Goal: Information Seeking & Learning: Learn about a topic

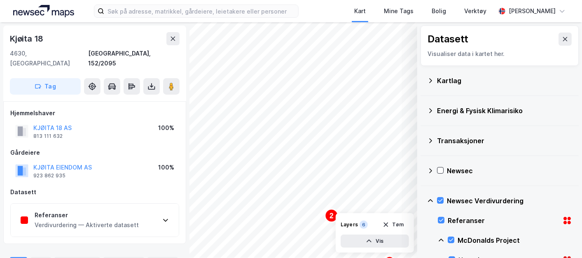
scroll to position [5, 0]
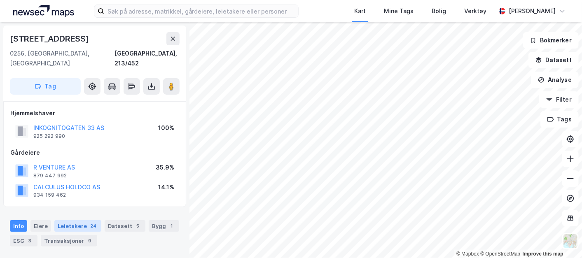
click at [84, 220] on div "Leietakere 24" at bounding box center [77, 226] width 47 height 12
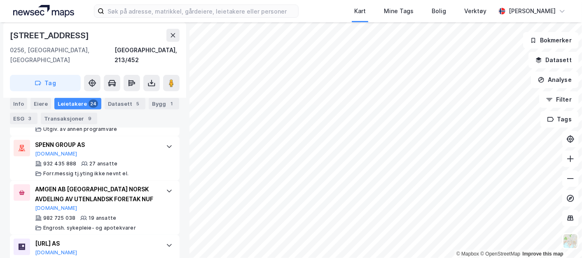
scroll to position [277, 0]
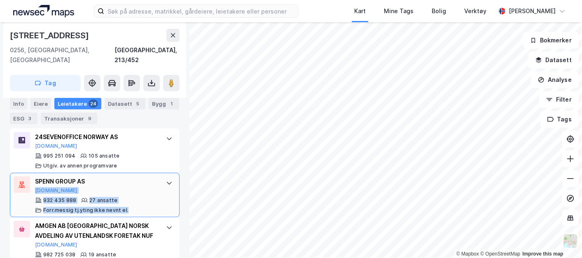
drag, startPoint x: 140, startPoint y: 197, endPoint x: 117, endPoint y: 163, distance: 41.8
click at [117, 173] on div "SPENN GROUP AS Proff.no 932 435 888 27 ansatte Forr.messig tj.yting ikke nevnt …" at bounding box center [95, 195] width 170 height 44
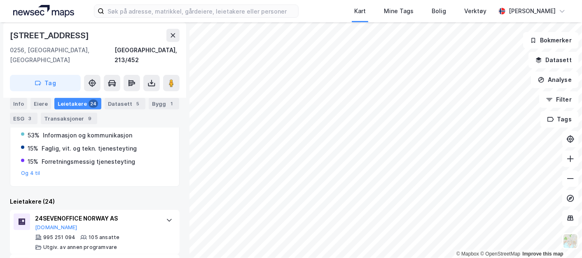
scroll to position [0, 0]
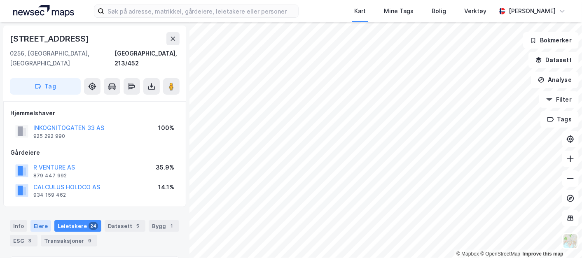
click at [41, 220] on div "Eiere" at bounding box center [40, 226] width 21 height 12
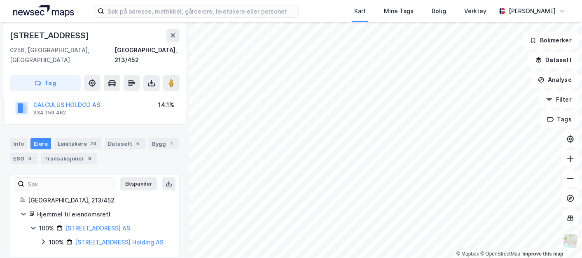
click at [43, 239] on icon at bounding box center [43, 242] width 7 height 7
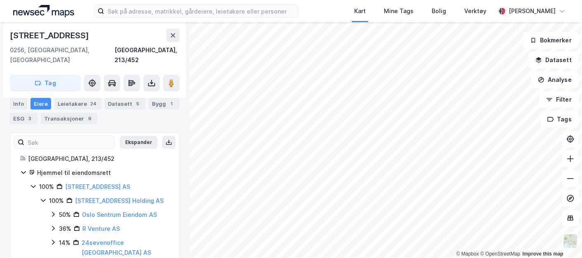
scroll to position [123, 0]
click at [53, 212] on icon at bounding box center [53, 214] width 2 height 5
click at [60, 226] on icon at bounding box center [63, 229] width 7 height 7
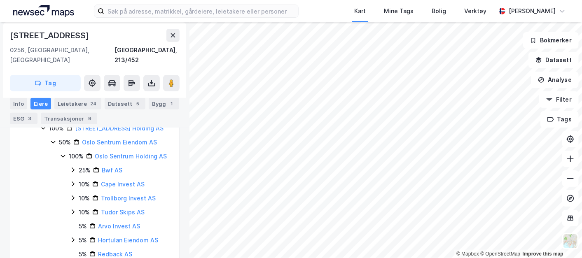
scroll to position [196, 0]
click at [71, 169] on icon at bounding box center [73, 170] width 7 height 7
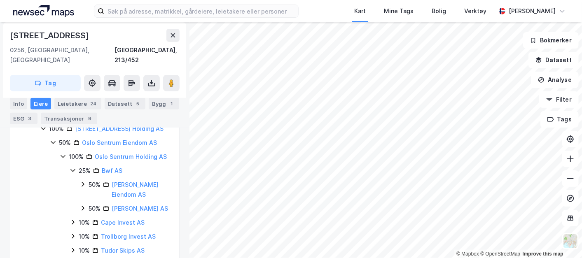
click at [82, 184] on icon at bounding box center [82, 184] width 7 height 7
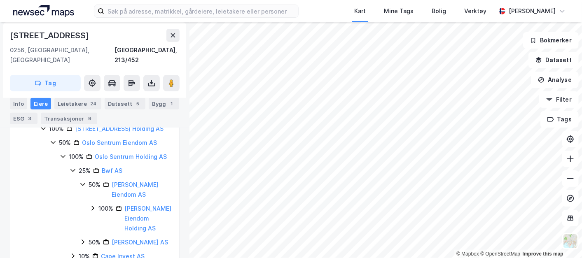
click at [91, 208] on icon at bounding box center [92, 208] width 7 height 7
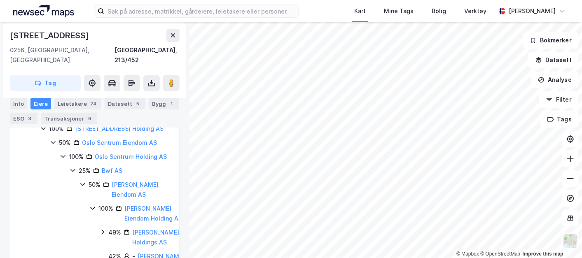
click at [61, 153] on icon at bounding box center [63, 156] width 7 height 7
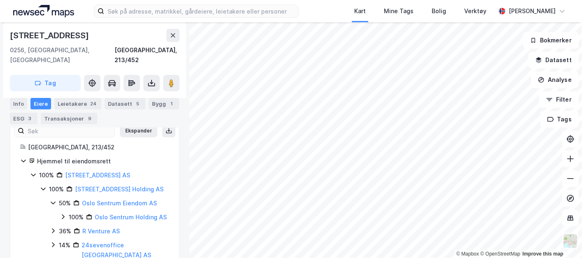
scroll to position [148, 0]
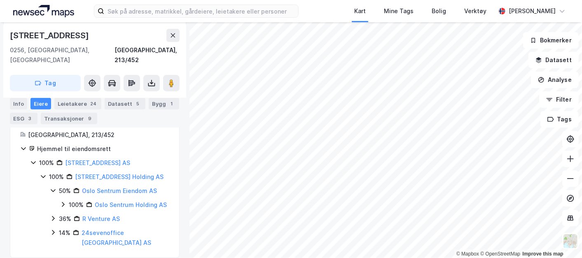
click at [52, 216] on icon at bounding box center [53, 218] width 2 height 5
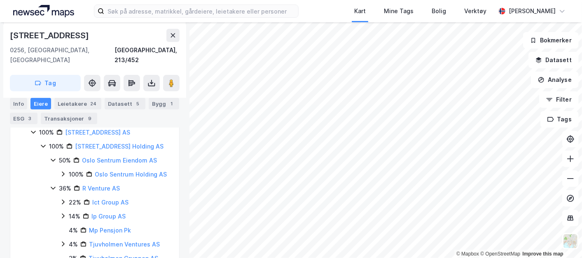
scroll to position [156, 0]
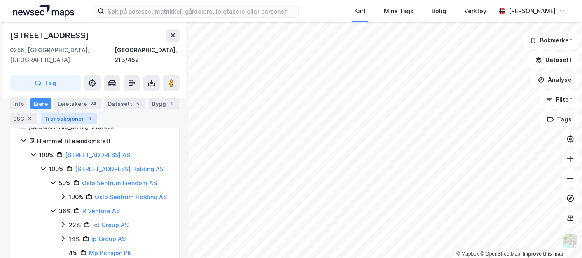
click at [80, 116] on div "Transaksjoner 9" at bounding box center [69, 119] width 56 height 12
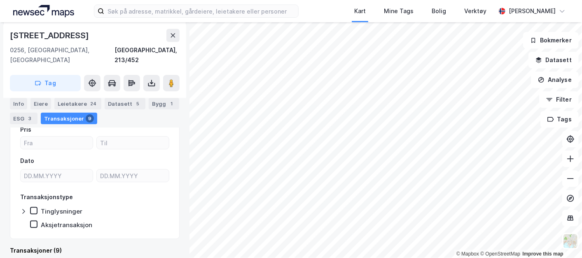
scroll to position [156, 0]
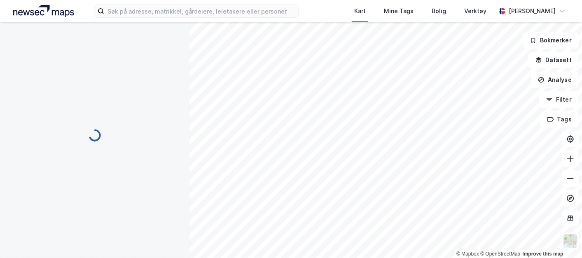
scroll to position [156, 0]
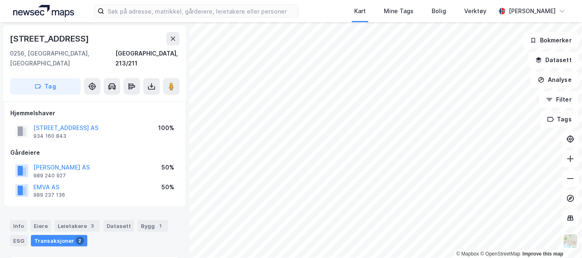
scroll to position [142, 0]
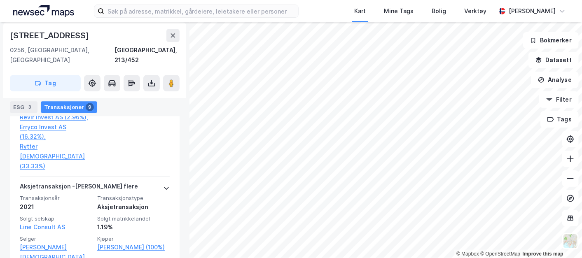
scroll to position [1298, 0]
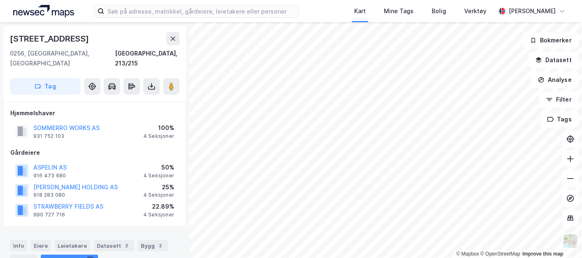
click at [114, 41] on div "Inkognitogata 35" at bounding box center [95, 38] width 170 height 13
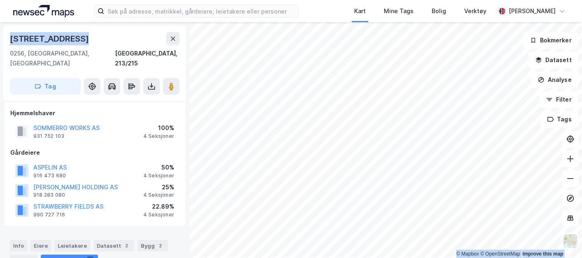
drag, startPoint x: 114, startPoint y: 41, endPoint x: 11, endPoint y: -35, distance: 128.0
click at [11, 0] on html "Kart Mine Tags Bolig Verktøy Erlend Derås © Mapbox © OpenStreetMap Improve this…" at bounding box center [291, 129] width 582 height 258
click at [172, 38] on icon at bounding box center [173, 39] width 5 height 4
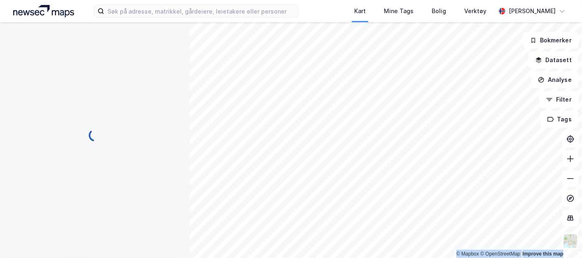
scroll to position [27, 0]
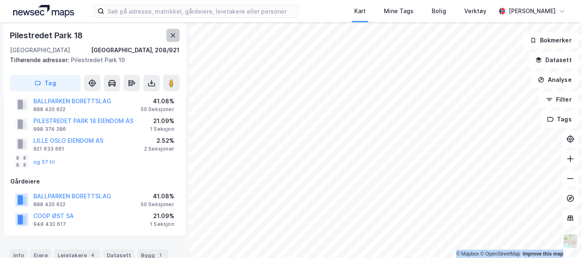
click at [171, 34] on icon at bounding box center [173, 35] width 5 height 4
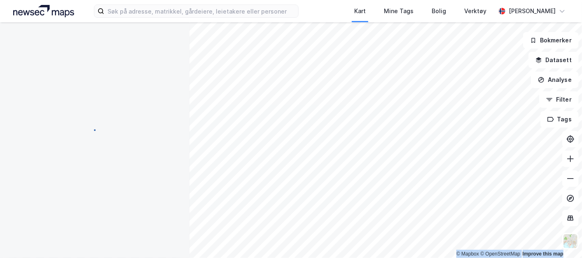
scroll to position [27, 0]
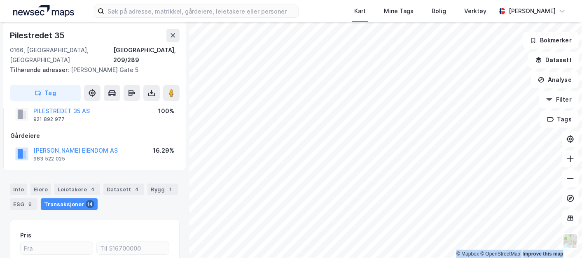
scroll to position [7, 0]
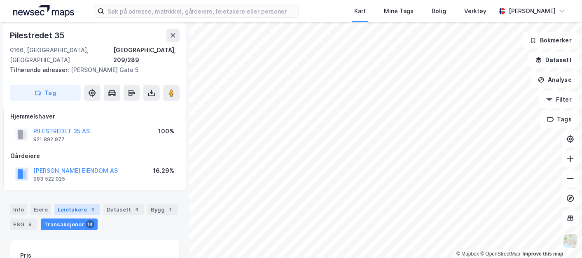
click at [76, 204] on div "Leietakere 4" at bounding box center [77, 210] width 46 height 12
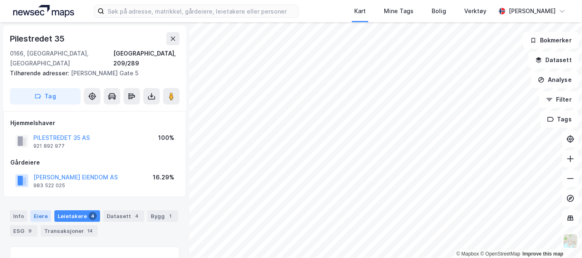
click at [46, 210] on div "Eiere" at bounding box center [40, 216] width 21 height 12
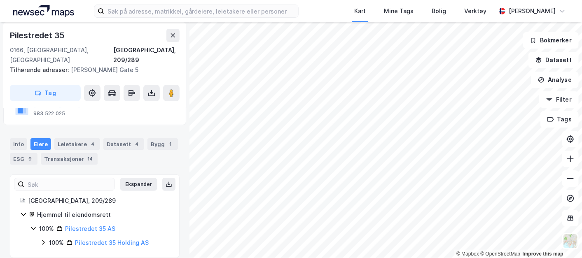
click at [46, 210] on div "Hjemmel til eiendomsrett" at bounding box center [103, 215] width 132 height 10
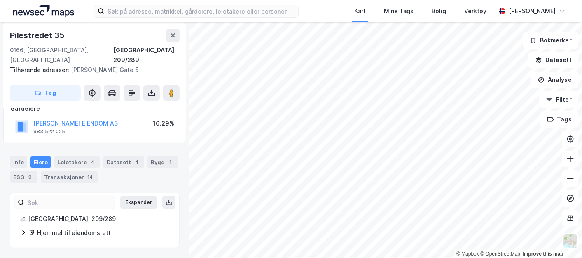
scroll to position [44, 0]
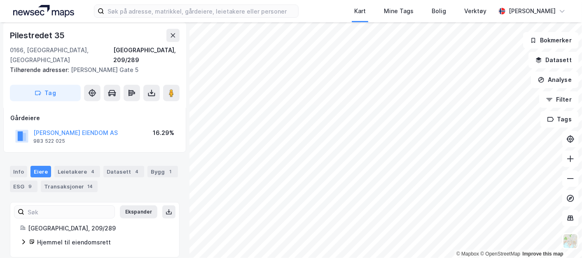
click at [54, 238] on div "Hjemmel til eiendomsrett" at bounding box center [103, 243] width 132 height 10
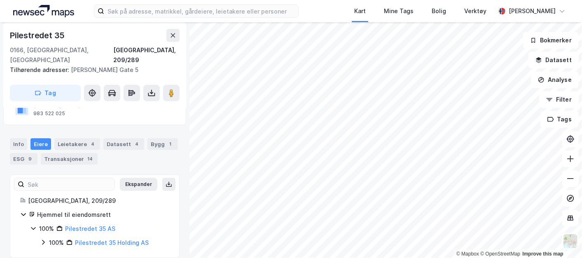
click at [43, 240] on icon at bounding box center [43, 242] width 2 height 5
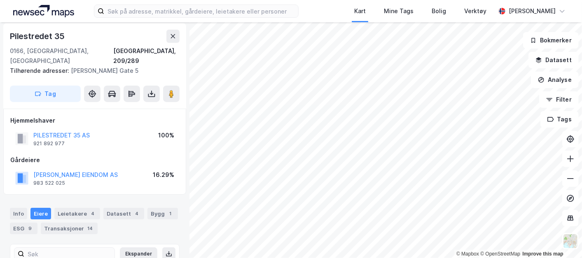
scroll to position [0, 0]
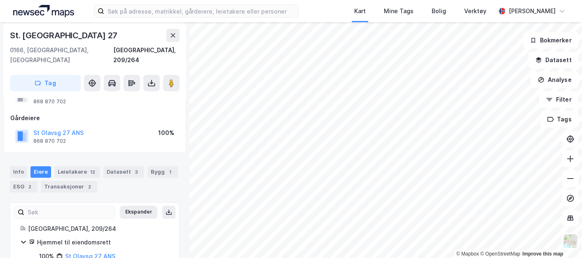
scroll to position [48, 0]
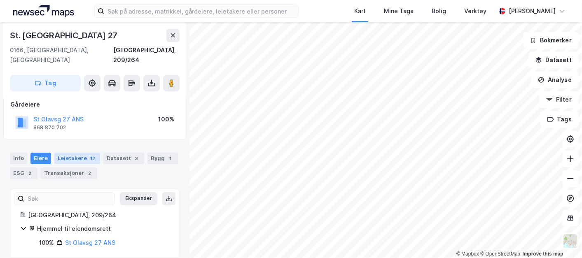
click at [84, 153] on div "Leietakere 12" at bounding box center [77, 159] width 46 height 12
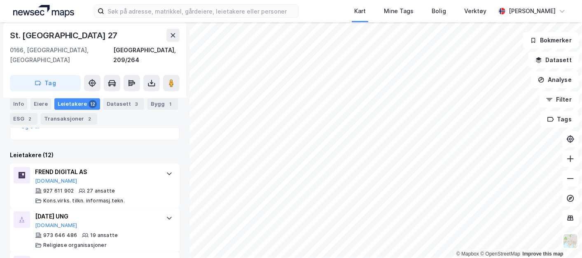
scroll to position [222, 0]
click at [171, 75] on button at bounding box center [171, 83] width 16 height 16
click at [201, 11] on input at bounding box center [200, 11] width 193 height 12
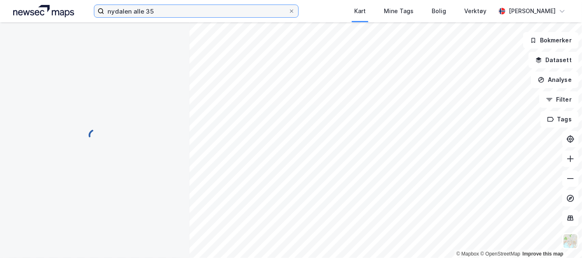
scroll to position [143, 0]
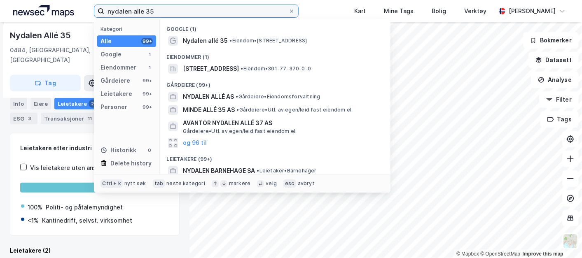
click at [156, 10] on input "nydalen alle 35" at bounding box center [196, 11] width 184 height 12
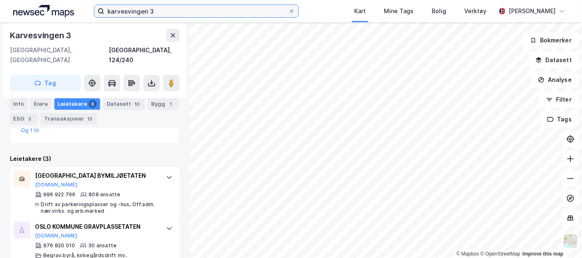
scroll to position [236, 0]
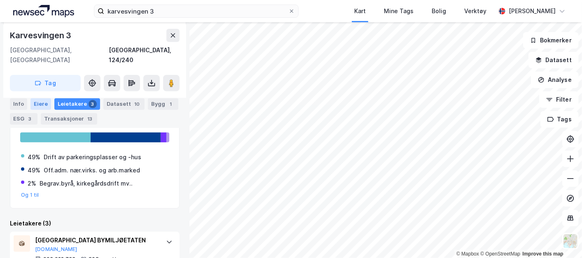
click at [43, 101] on div "Eiere" at bounding box center [40, 104] width 21 height 12
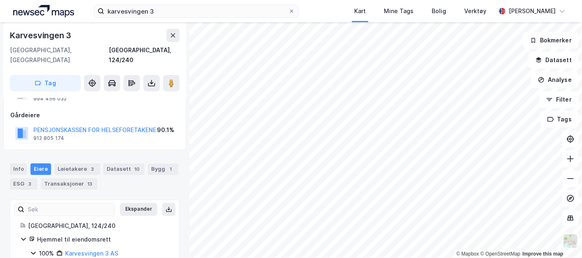
scroll to position [96, 0]
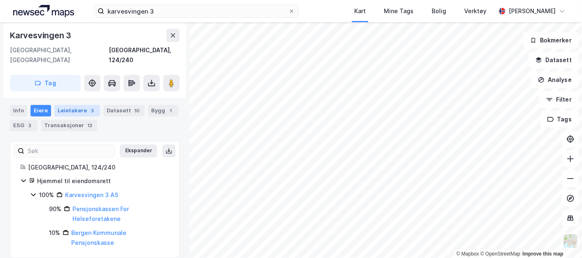
click at [70, 105] on div "Leietakere 3" at bounding box center [77, 111] width 46 height 12
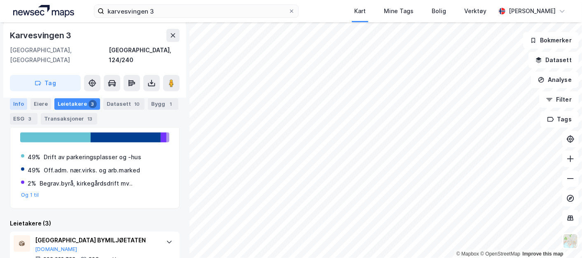
click at [20, 101] on div "Info" at bounding box center [18, 104] width 17 height 12
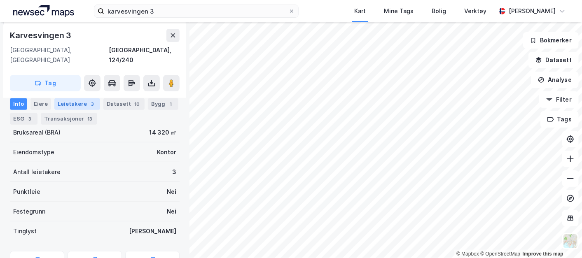
click at [83, 104] on div "Leietakere 3" at bounding box center [77, 104] width 46 height 12
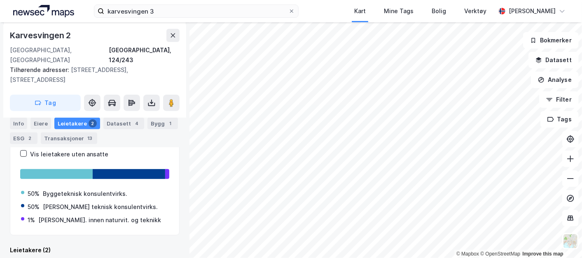
scroll to position [231, 0]
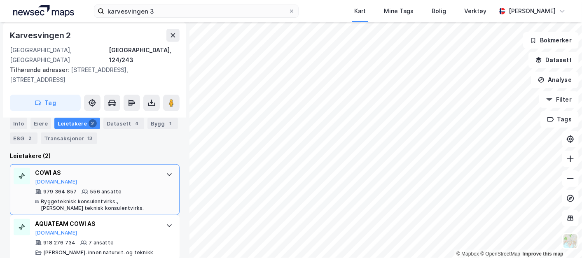
click at [145, 172] on div "COWI AS Proff.no" at bounding box center [96, 176] width 123 height 17
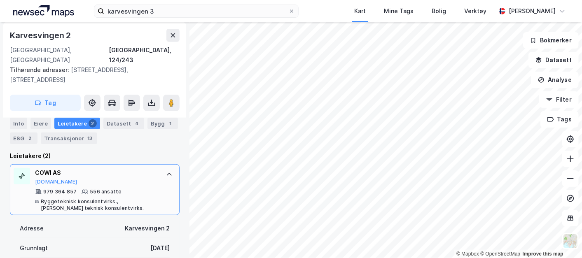
click at [137, 168] on div "COWI AS" at bounding box center [96, 173] width 123 height 10
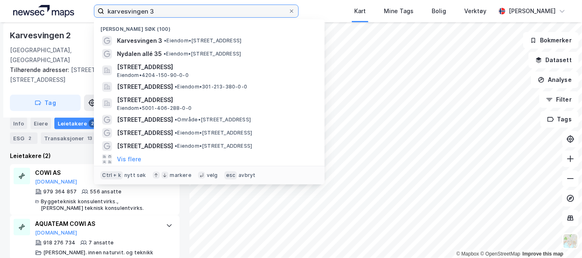
click at [159, 9] on input "karvesvingen 3" at bounding box center [196, 11] width 184 height 12
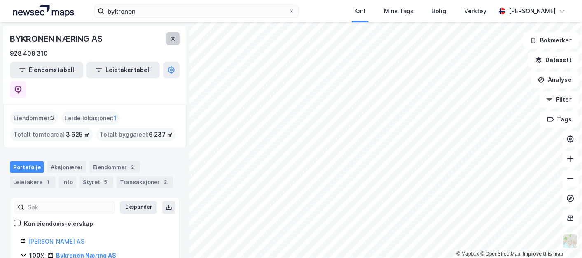
click at [171, 40] on icon at bounding box center [173, 39] width 5 height 4
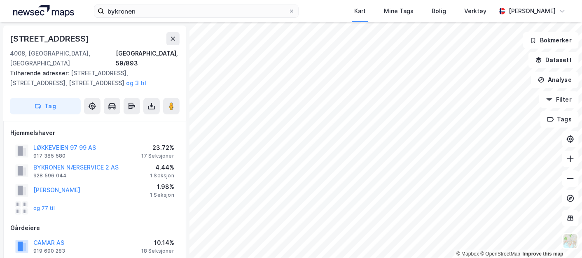
scroll to position [180, 0]
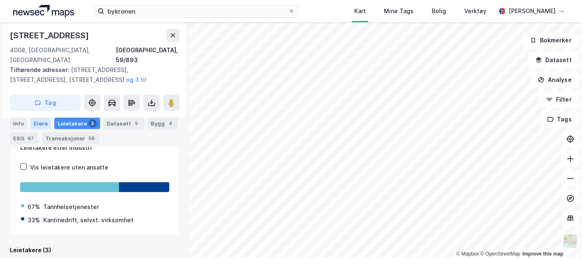
click at [43, 123] on div "Eiere" at bounding box center [40, 124] width 21 height 12
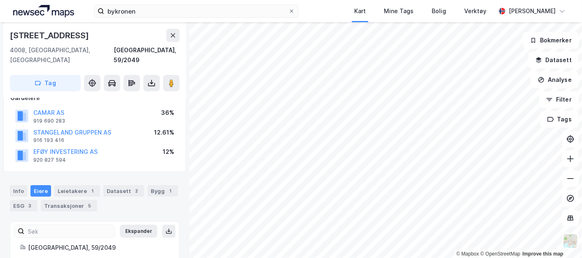
scroll to position [102, 0]
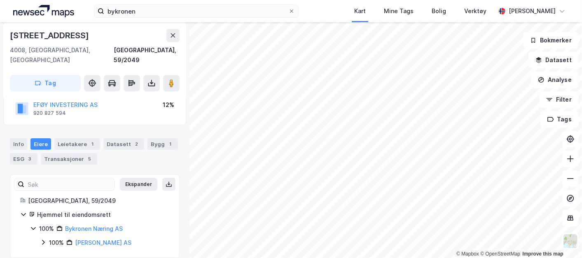
click at [42, 239] on icon at bounding box center [43, 242] width 7 height 7
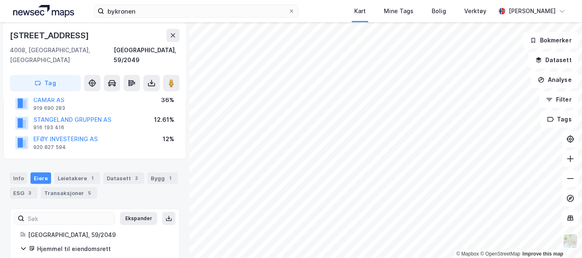
scroll to position [0, 0]
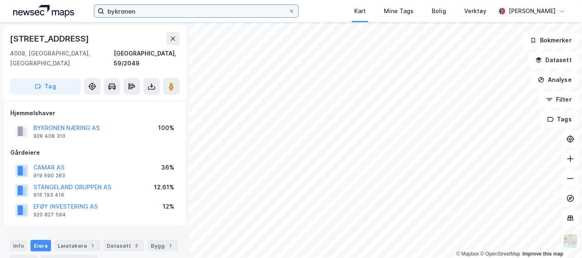
click at [135, 9] on input "bykronen" at bounding box center [196, 11] width 184 height 12
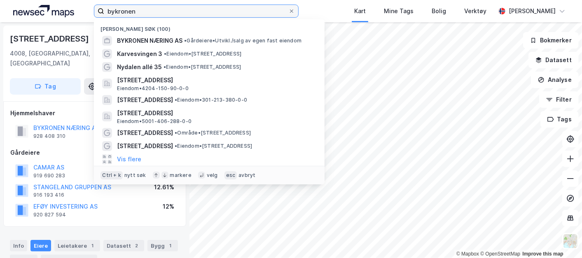
click at [135, 9] on input "bykronen" at bounding box center [196, 11] width 184 height 12
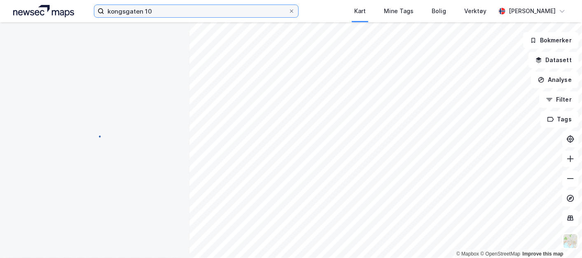
scroll to position [10, 0]
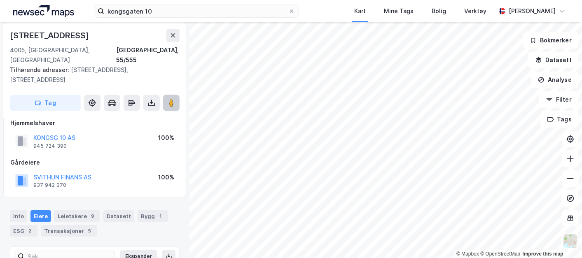
click at [170, 99] on image at bounding box center [171, 103] width 5 height 8
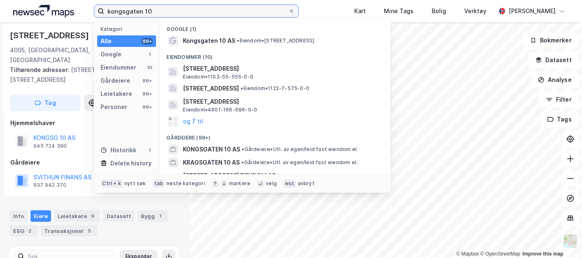
click at [128, 14] on input "kongsgaten 10" at bounding box center [196, 11] width 184 height 12
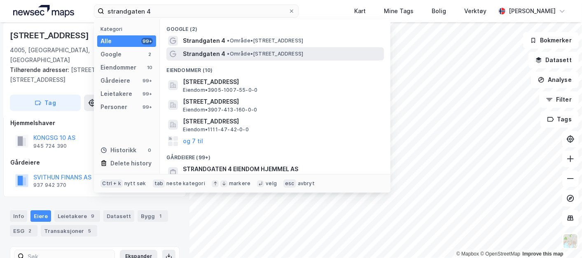
click at [217, 51] on span "Strandgaten 4" at bounding box center [204, 54] width 42 height 10
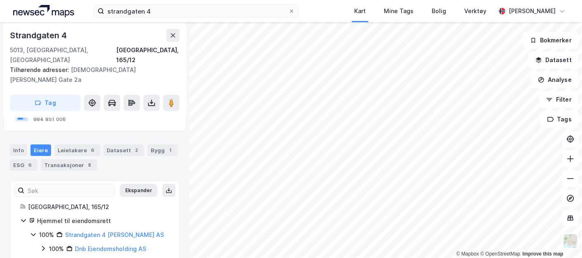
scroll to position [77, 0]
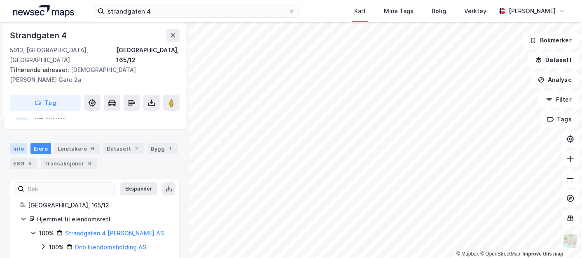
click at [16, 143] on div "Info" at bounding box center [18, 149] width 17 height 12
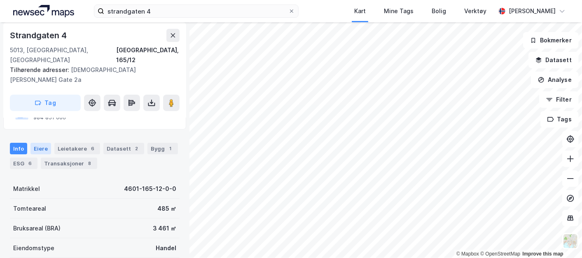
click at [40, 143] on div "Eiere" at bounding box center [40, 149] width 21 height 12
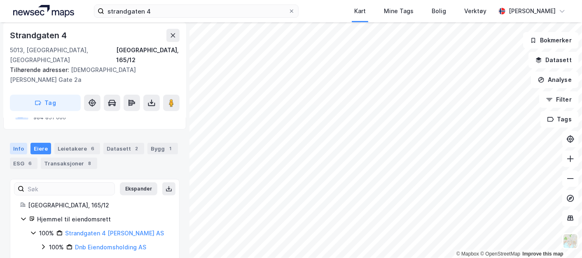
click at [19, 143] on div "Info" at bounding box center [18, 149] width 17 height 12
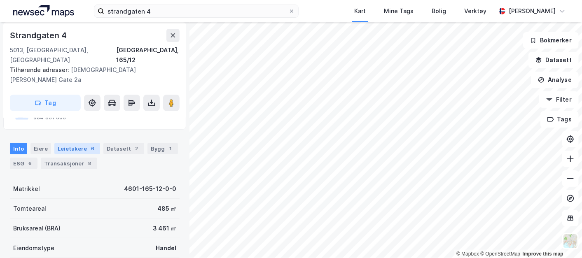
click at [60, 143] on div "Leietakere 6" at bounding box center [77, 149] width 46 height 12
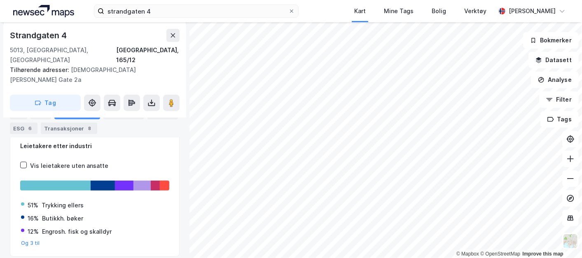
scroll to position [125, 0]
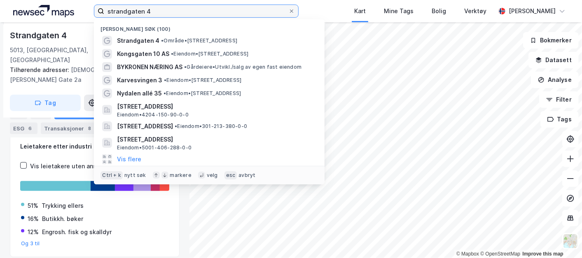
click at [150, 14] on input "strandgaten 4" at bounding box center [196, 11] width 184 height 12
type input "strandgaten"
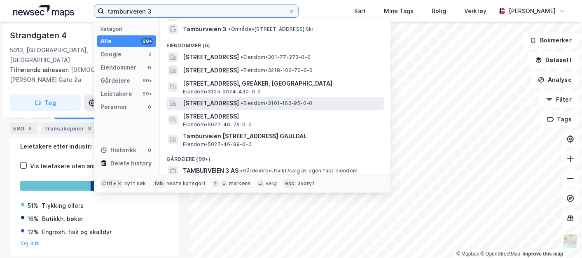
scroll to position [30, 0]
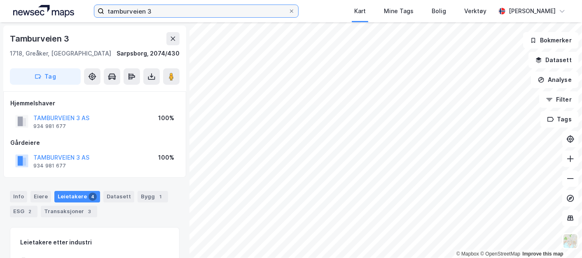
scroll to position [125, 0]
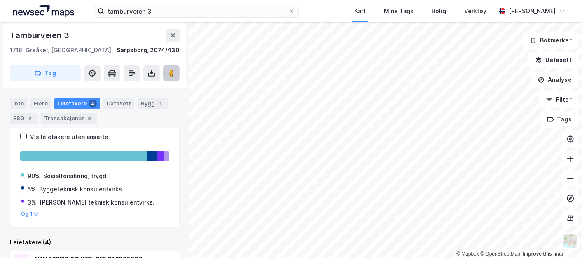
click at [170, 75] on image at bounding box center [171, 73] width 5 height 8
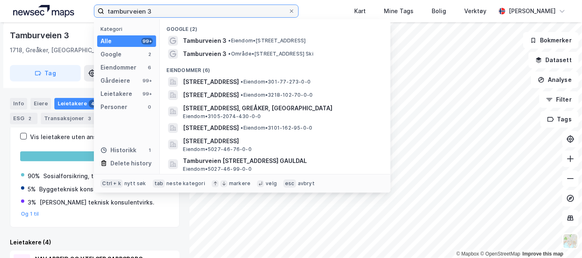
click at [196, 15] on input "tamburveien 3" at bounding box center [196, 11] width 184 height 12
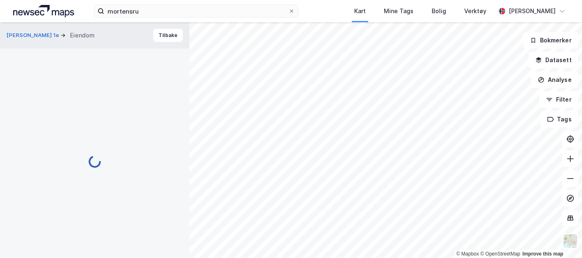
scroll to position [8, 0]
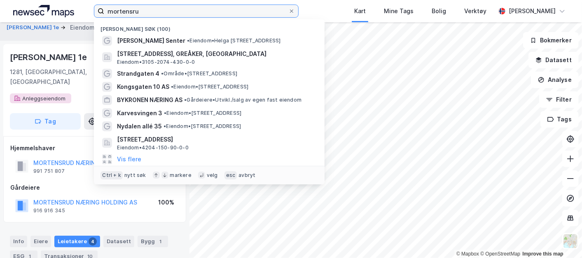
click at [126, 12] on input "mortensru" at bounding box center [196, 11] width 184 height 12
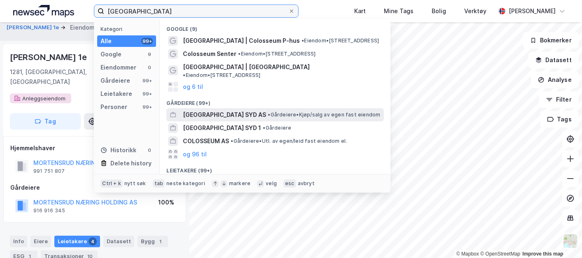
scroll to position [11, 0]
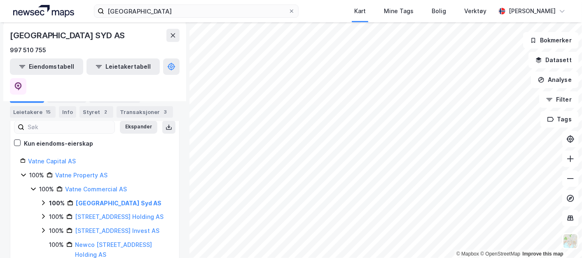
scroll to position [98, 0]
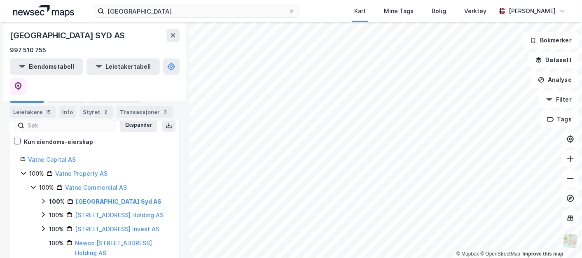
click at [42, 198] on icon at bounding box center [43, 201] width 7 height 7
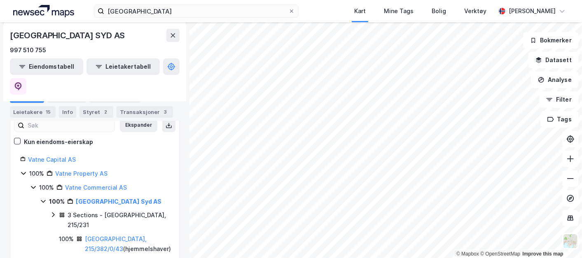
scroll to position [0, 0]
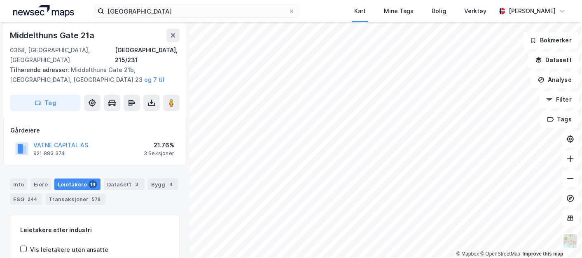
scroll to position [123, 0]
click at [23, 179] on div "Info" at bounding box center [18, 185] width 17 height 12
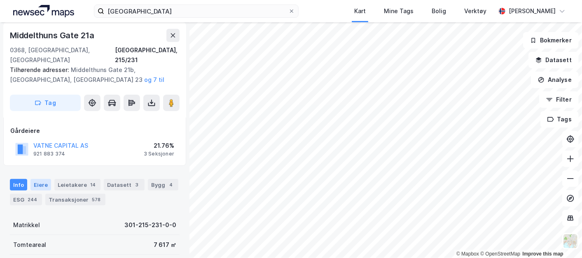
click at [37, 179] on div "Eiere" at bounding box center [40, 185] width 21 height 12
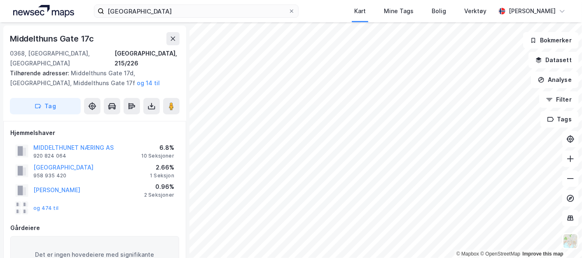
scroll to position [140, 0]
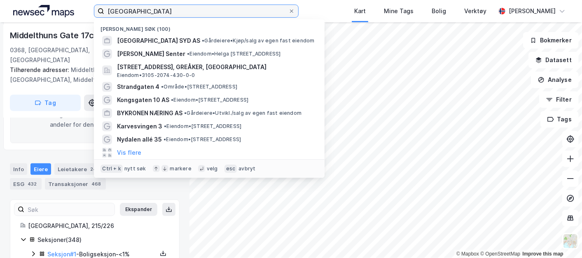
click at [174, 9] on input "colosseum park syd" at bounding box center [196, 11] width 184 height 12
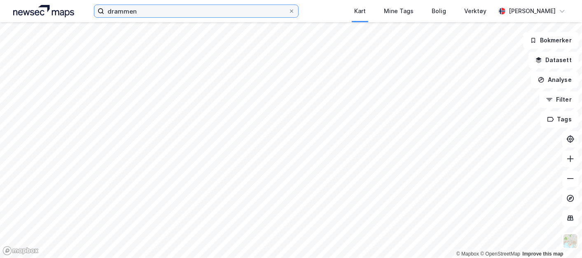
click at [132, 14] on input "drammen" at bounding box center [196, 11] width 184 height 12
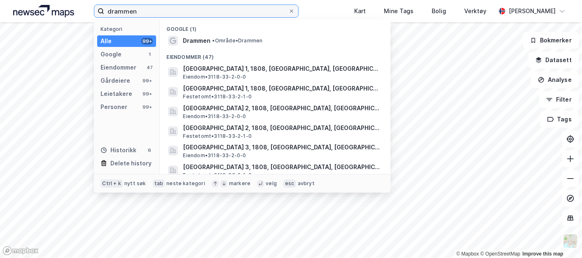
click at [132, 14] on input "drammen" at bounding box center [196, 11] width 184 height 12
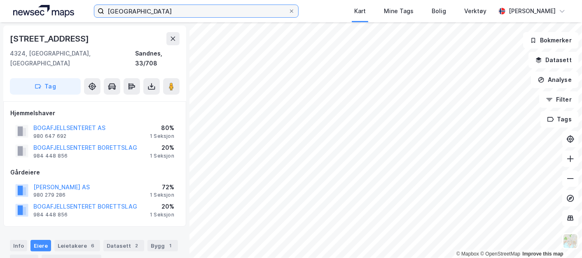
scroll to position [77, 0]
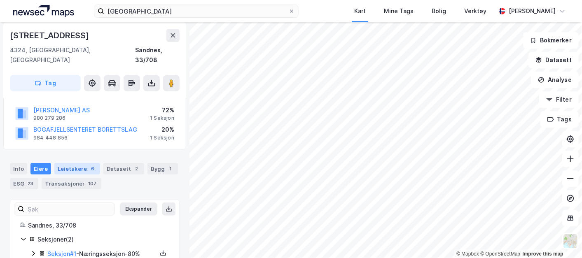
click at [72, 163] on div "Leietakere 6" at bounding box center [77, 169] width 46 height 12
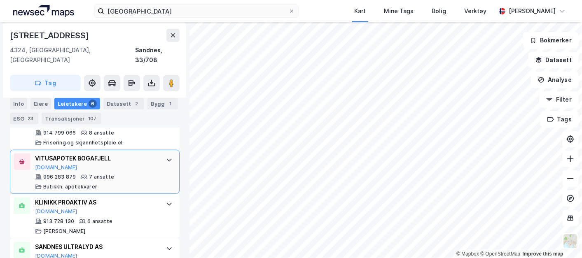
scroll to position [431, 0]
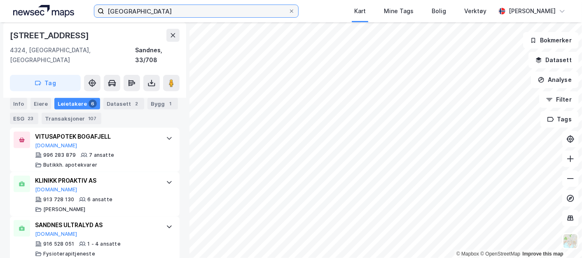
click at [190, 14] on input "borgafjellet senter sandnes" at bounding box center [196, 11] width 184 height 12
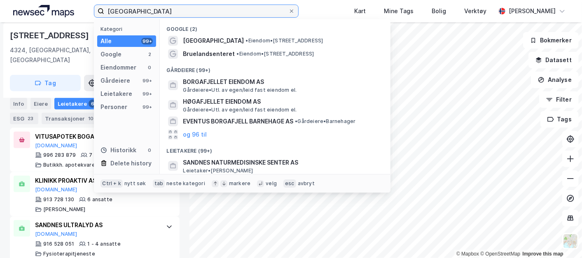
click at [190, 14] on input "borgafjellet senter sandnes" at bounding box center [196, 11] width 184 height 12
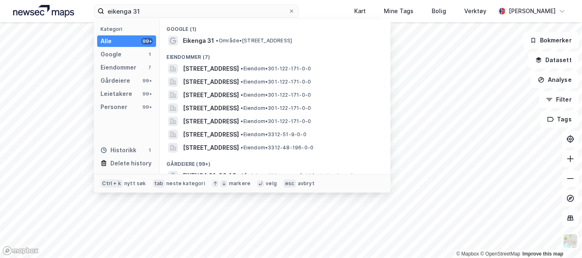
click at [335, 7] on div "eikenga 31 Kategori Alle 99+ Google 1 Eiendommer 7 Gårdeiere 99+ Leietakere 99+…" at bounding box center [291, 11] width 582 height 22
click at [198, 8] on input "eikenga 31" at bounding box center [196, 11] width 184 height 12
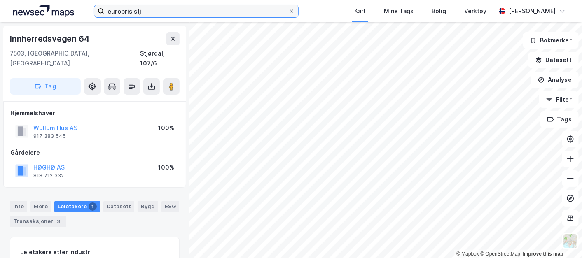
scroll to position [91, 0]
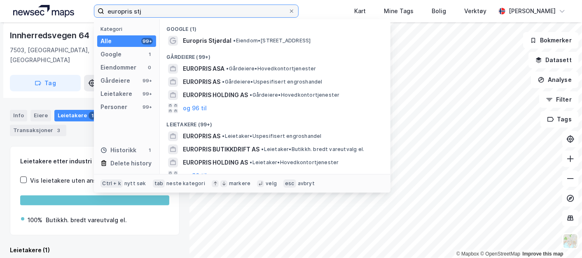
click at [246, 11] on input "europris stj" at bounding box center [196, 11] width 184 height 12
type input "europris"
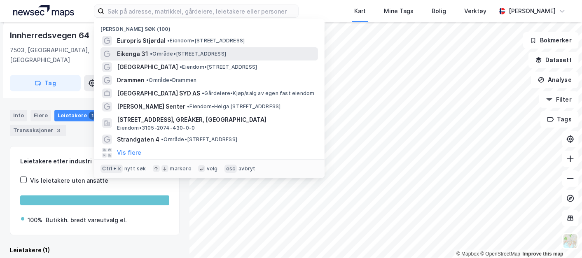
click at [182, 54] on span "• Område • Eikenga 31, 0579 Oslo" at bounding box center [188, 54] width 76 height 7
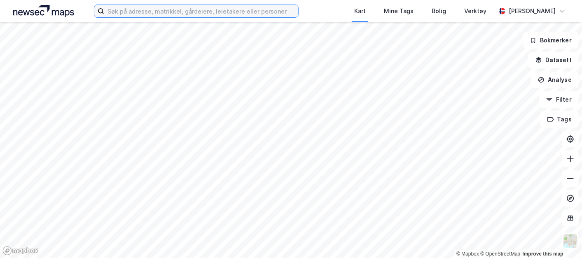
click at [145, 13] on input at bounding box center [200, 11] width 193 height 12
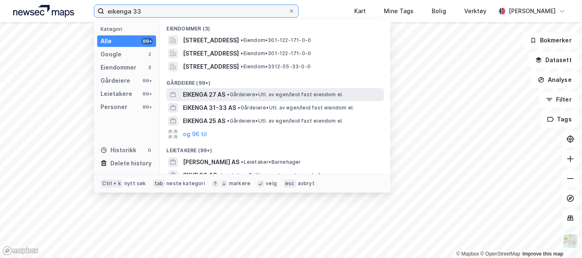
scroll to position [52, 0]
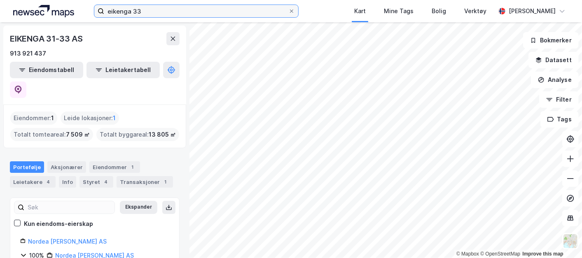
click at [163, 11] on input "eikenga 33" at bounding box center [196, 11] width 184 height 12
click at [343, 8] on div "eikenga 33 Kart Mine Tags Bolig Verktøy Erlend Derås" at bounding box center [291, 11] width 582 height 22
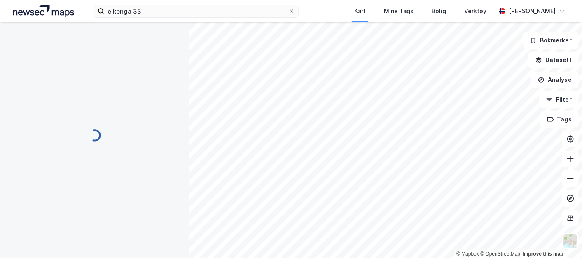
scroll to position [91, 0]
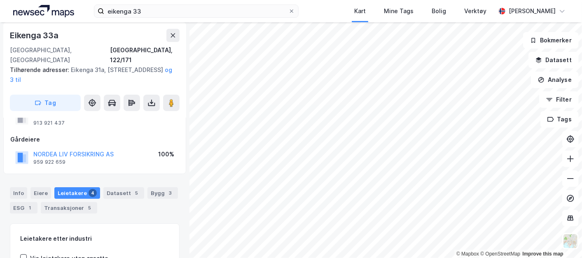
scroll to position [20, 0]
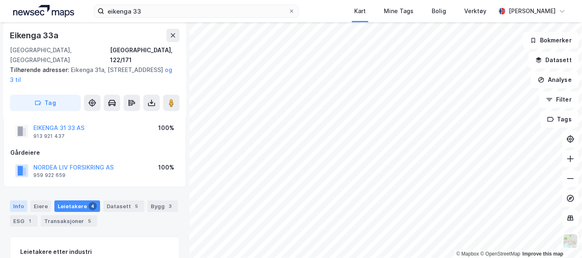
click at [16, 200] on div "Info" at bounding box center [18, 206] width 17 height 12
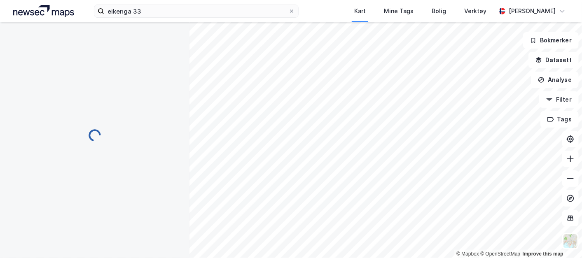
scroll to position [20, 0]
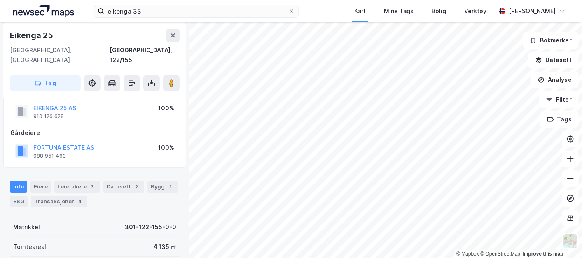
scroll to position [29, 0]
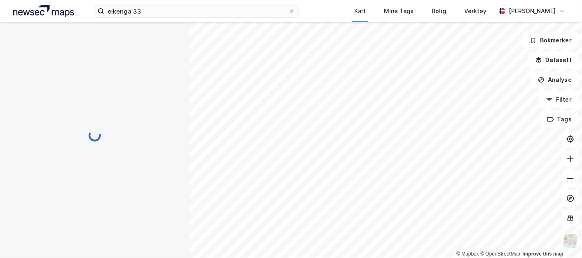
scroll to position [29, 0]
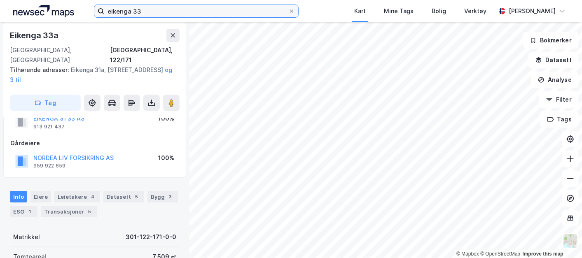
click at [242, 14] on input "eikenga 33" at bounding box center [196, 11] width 184 height 12
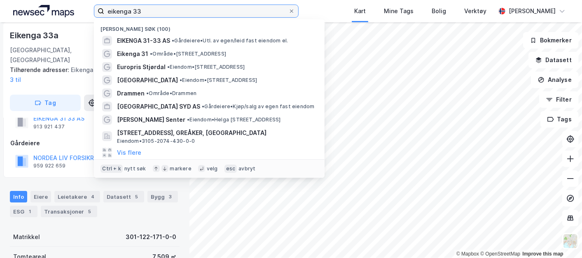
click at [242, 14] on input "eikenga 33" at bounding box center [196, 11] width 184 height 12
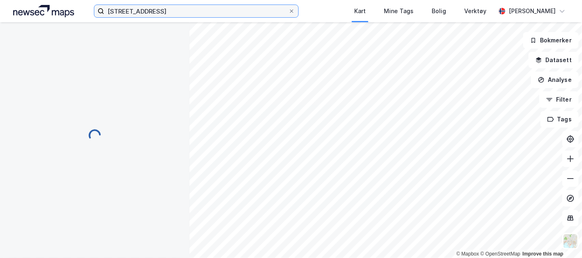
scroll to position [29, 0]
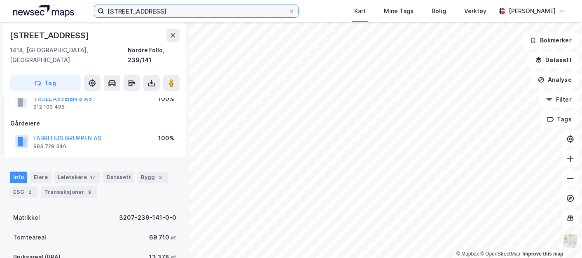
click at [157, 13] on input "trollåsveien 8" at bounding box center [196, 11] width 184 height 12
click at [175, 35] on icon at bounding box center [173, 35] width 7 height 7
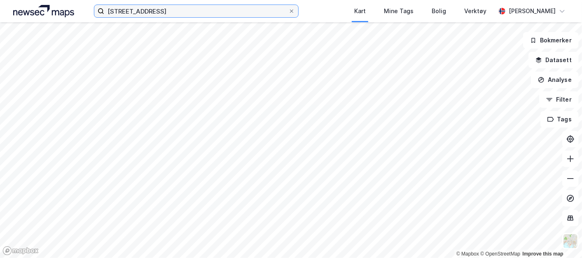
click at [161, 17] on label "trollåsveien 8" at bounding box center [196, 11] width 204 height 13
click at [161, 17] on input "trollåsveien 8" at bounding box center [196, 11] width 184 height 12
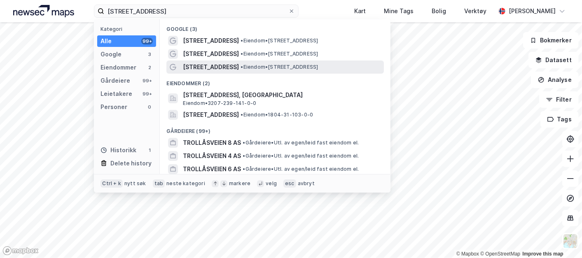
click at [240, 65] on span "• Eiendom • Trollåsveien 8, 0672 Oslo" at bounding box center [278, 67] width 77 height 7
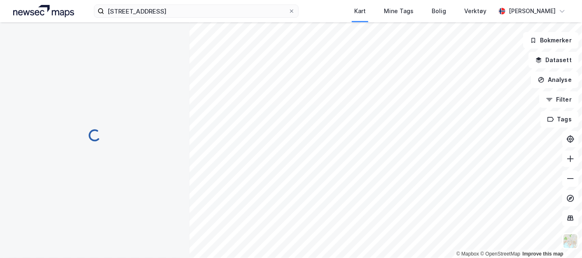
scroll to position [29, 0]
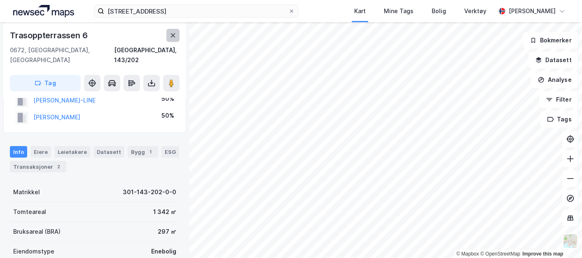
click at [171, 33] on icon at bounding box center [173, 35] width 5 height 4
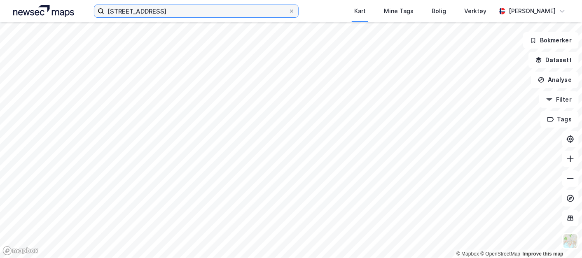
click at [154, 13] on input "trollåsveien 8" at bounding box center [196, 11] width 184 height 12
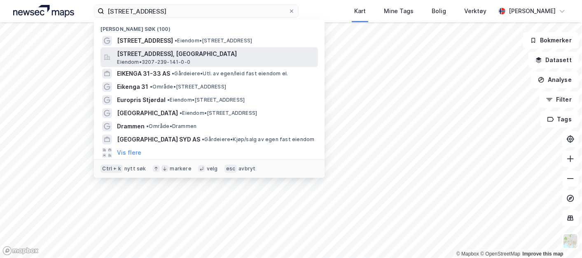
click at [157, 55] on span "Trollåsveien 8, 1414, TROLLÅSEN, NORDRE FOLLO" at bounding box center [216, 54] width 198 height 10
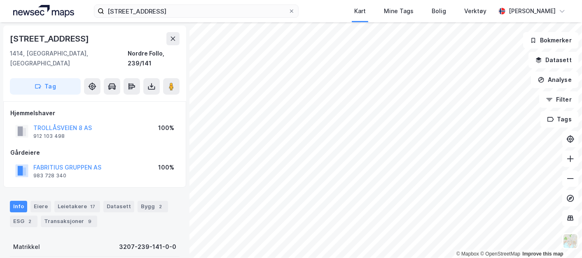
scroll to position [29, 0]
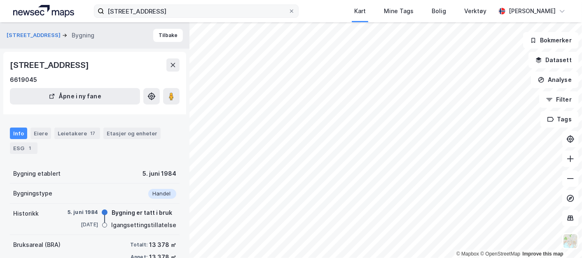
scroll to position [29, 0]
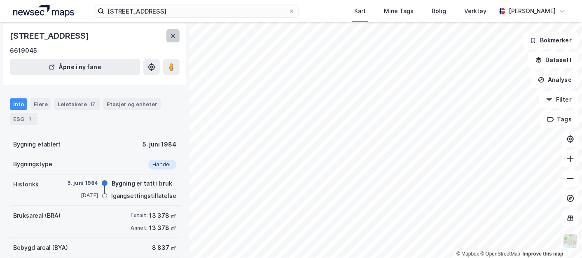
click at [169, 35] on button at bounding box center [172, 35] width 13 height 13
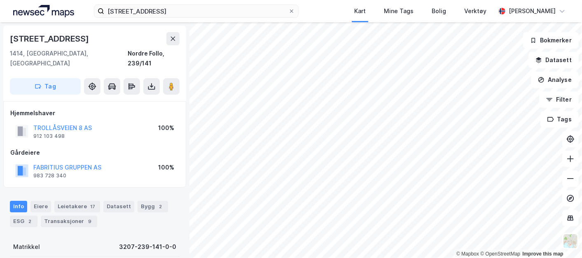
scroll to position [29, 0]
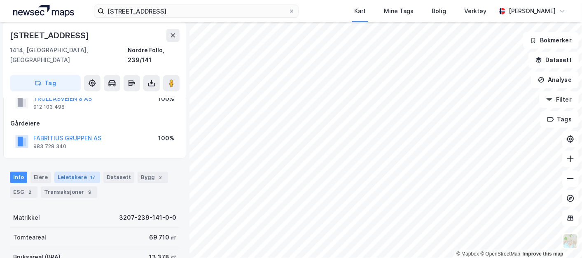
click at [61, 172] on div "Leietakere 17" at bounding box center [77, 178] width 46 height 12
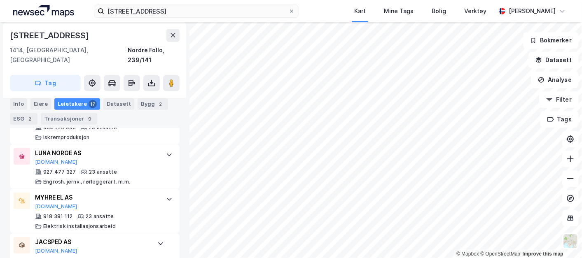
scroll to position [331, 0]
click at [573, 146] on button at bounding box center [570, 139] width 16 height 16
click at [172, 36] on icon at bounding box center [173, 35] width 5 height 4
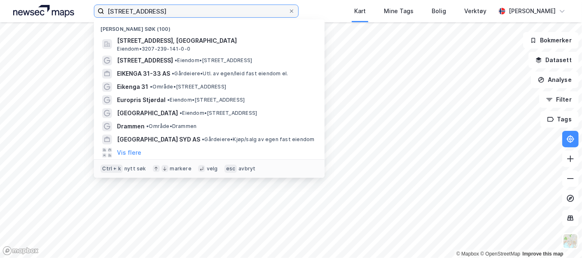
click at [172, 16] on input "trollåsveien 8" at bounding box center [196, 11] width 184 height 12
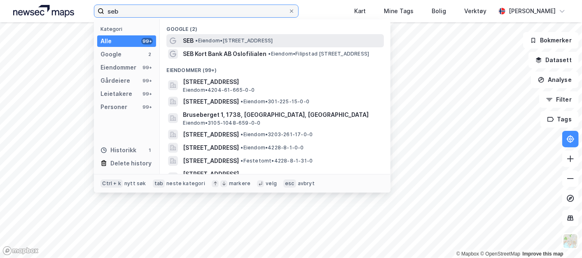
type input "seb"
click at [248, 40] on span "• Eiendom • Filipstadveien 10, 0250 Oslo" at bounding box center [233, 40] width 77 height 7
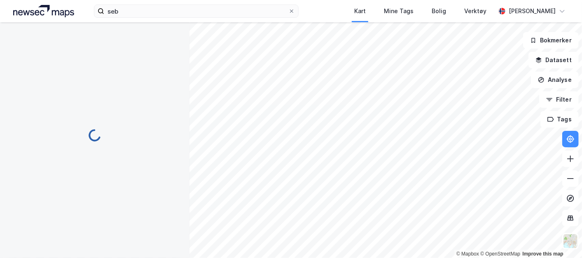
scroll to position [203, 0]
